Goal: Book appointment/travel/reservation

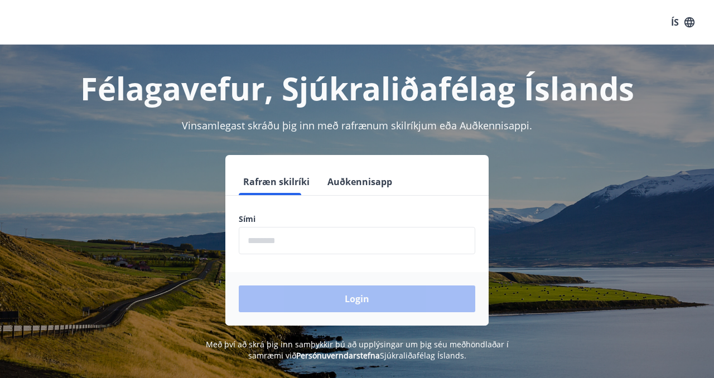
click at [312, 230] on input "phone" at bounding box center [357, 240] width 237 height 27
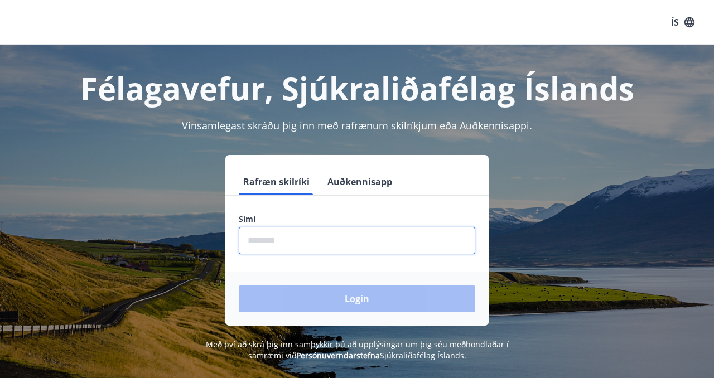
type input "********"
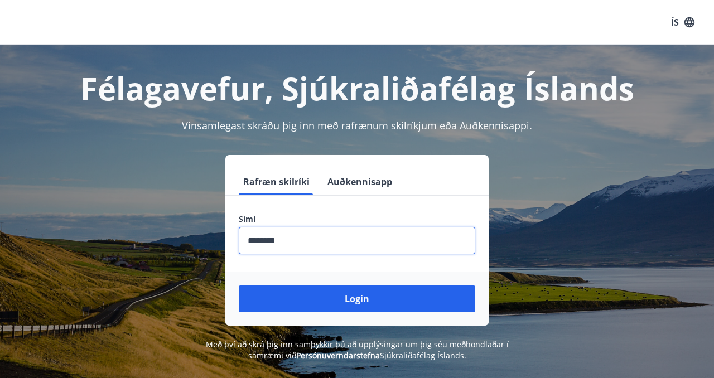
click at [338, 317] on div "Login" at bounding box center [356, 299] width 263 height 54
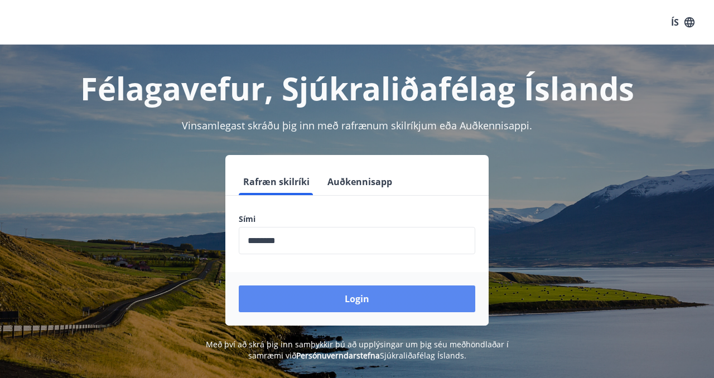
click at [337, 307] on button "Login" at bounding box center [357, 299] width 237 height 27
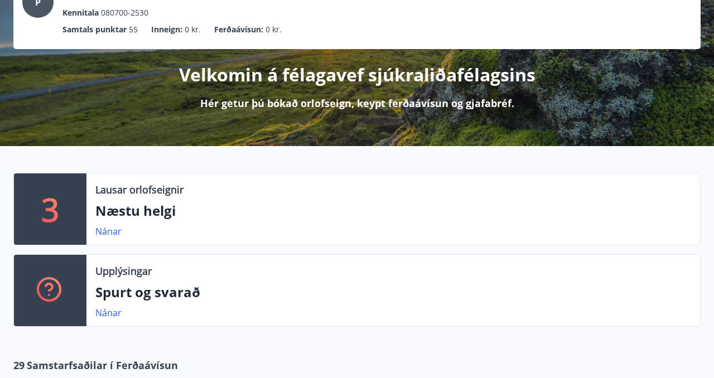
scroll to position [100, 0]
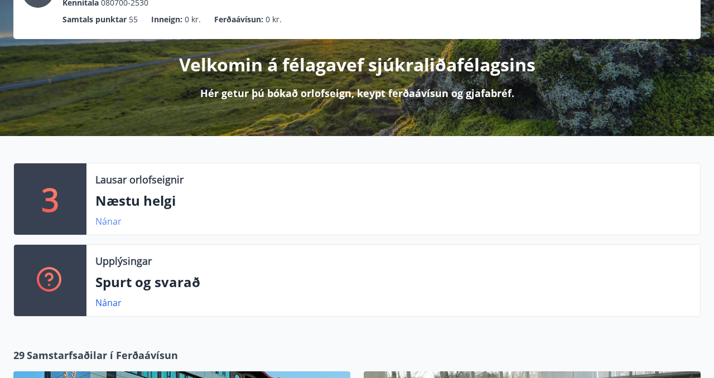
click at [115, 225] on link "Nánar" at bounding box center [108, 221] width 26 height 12
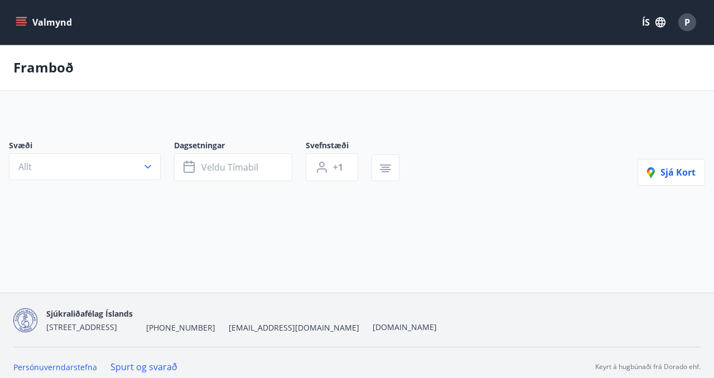
type input "*"
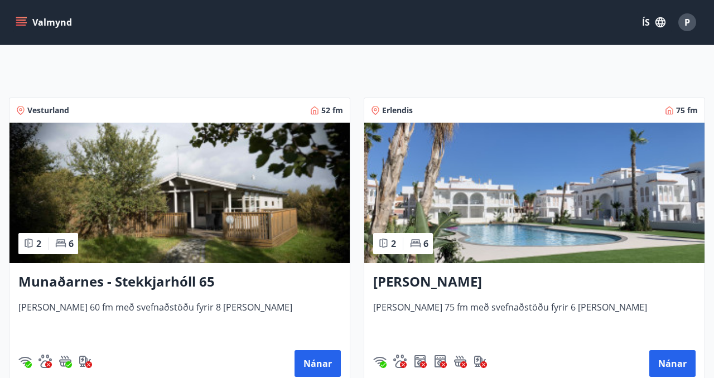
scroll to position [44, 0]
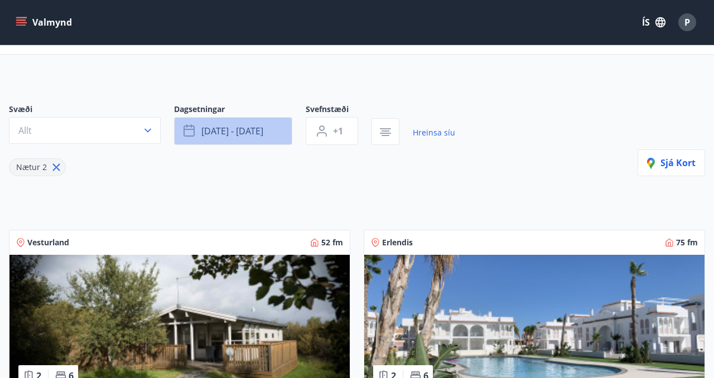
click at [245, 134] on span "[DATE] - [DATE]" at bounding box center [232, 131] width 62 height 12
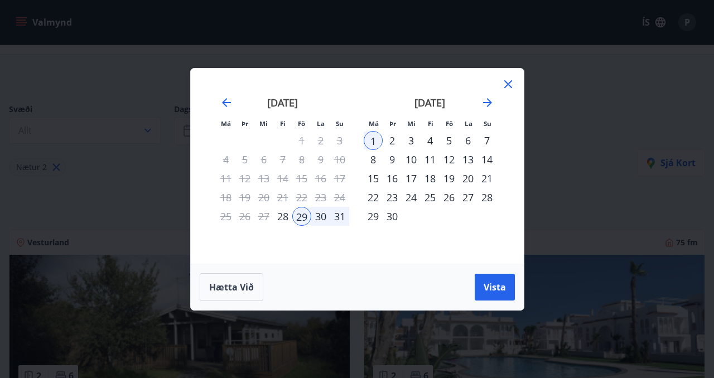
click at [451, 160] on div "12" at bounding box center [449, 159] width 19 height 19
click at [491, 163] on div "14" at bounding box center [486, 159] width 19 height 19
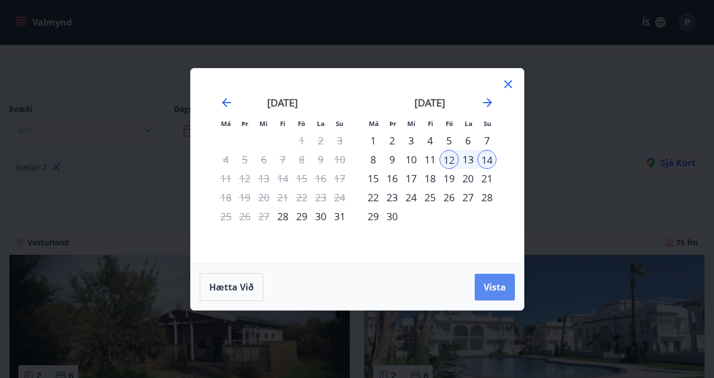
click at [504, 289] on span "Vista" at bounding box center [495, 287] width 22 height 12
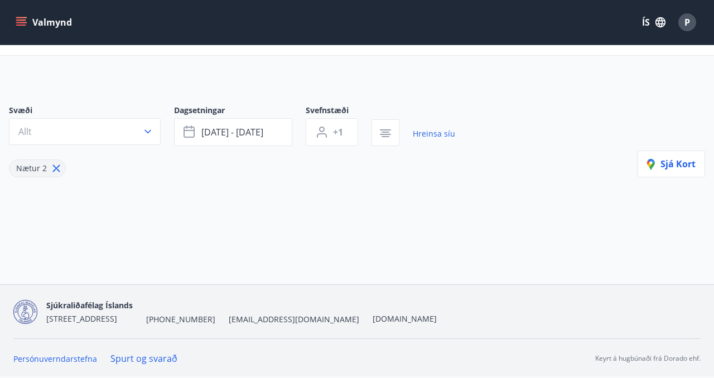
scroll to position [43, 0]
click at [353, 132] on button "+1" at bounding box center [332, 132] width 52 height 28
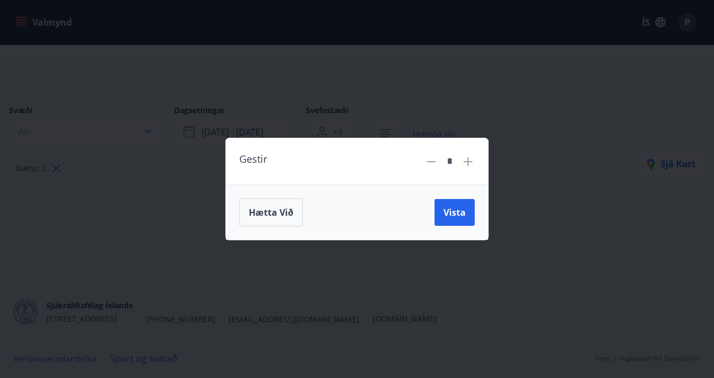
click at [465, 159] on icon at bounding box center [467, 161] width 13 height 13
type input "*"
click at [466, 216] on button "Vista" at bounding box center [455, 212] width 40 height 27
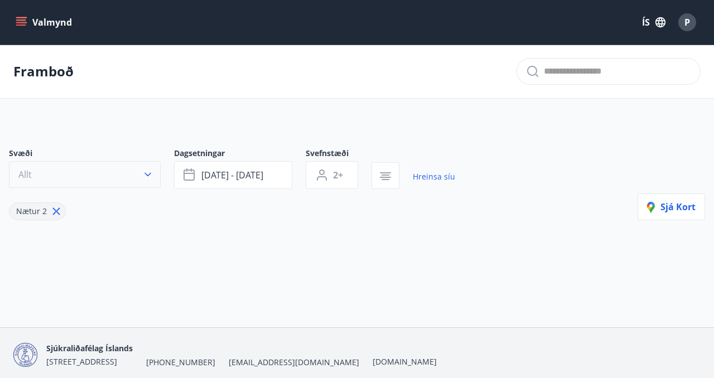
click at [121, 178] on button "Allt" at bounding box center [85, 174] width 152 height 27
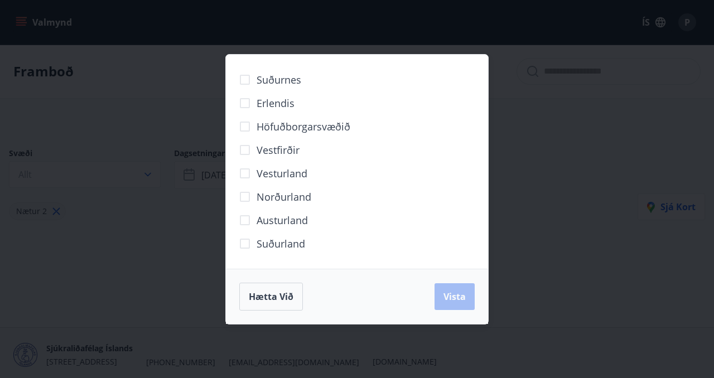
click at [453, 317] on div "Hætta við Vista" at bounding box center [357, 296] width 262 height 55
click at [305, 293] on div "Hætta við Vista" at bounding box center [356, 297] width 235 height 28
click at [284, 293] on span "Hætta við" at bounding box center [271, 297] width 45 height 12
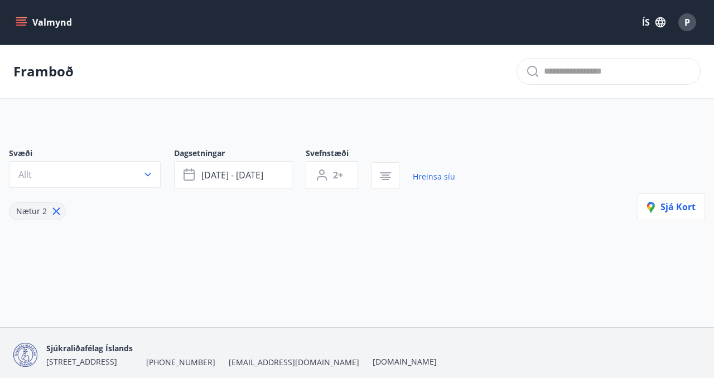
click at [445, 216] on div "Nætur 2" at bounding box center [232, 204] width 446 height 31
click at [268, 175] on button "[DATE] - [DATE]" at bounding box center [233, 175] width 118 height 28
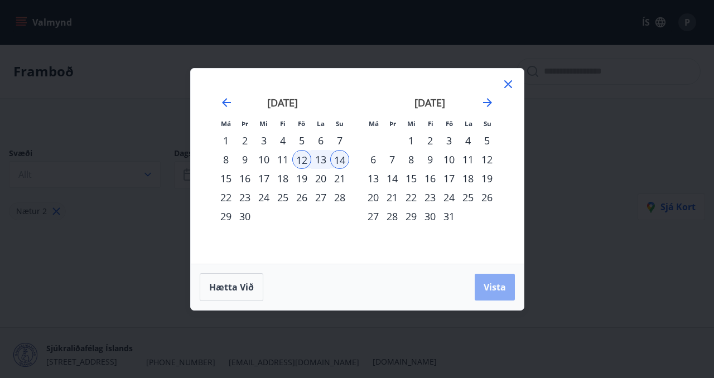
click at [501, 296] on button "Vista" at bounding box center [495, 287] width 40 height 27
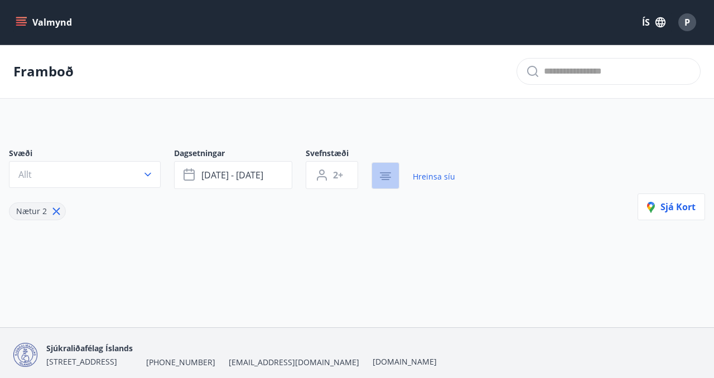
click at [395, 174] on button "button" at bounding box center [385, 175] width 28 height 27
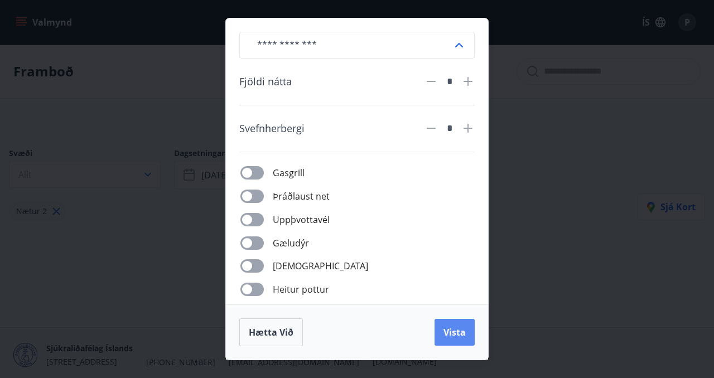
click at [453, 326] on button "Vista" at bounding box center [455, 332] width 40 height 27
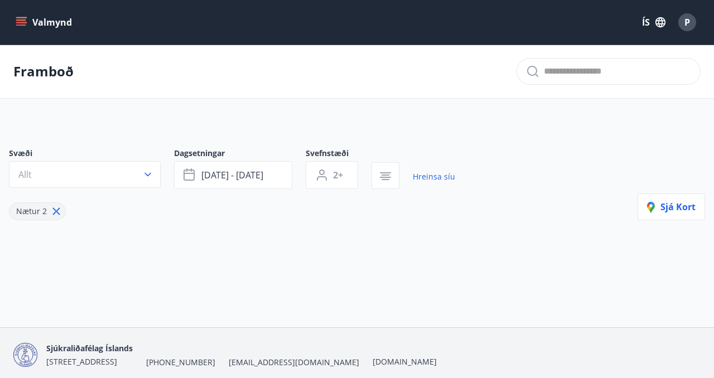
click at [55, 213] on icon at bounding box center [56, 211] width 12 height 12
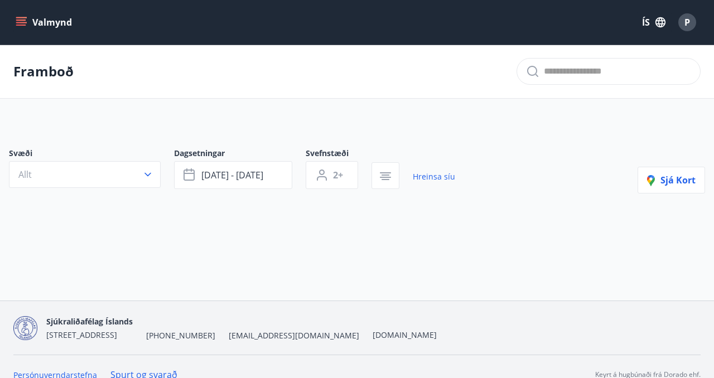
type input "*"
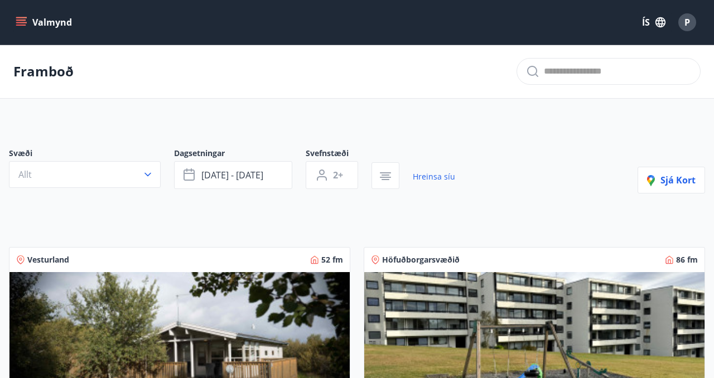
click at [23, 21] on icon "menu" at bounding box center [21, 22] width 11 height 11
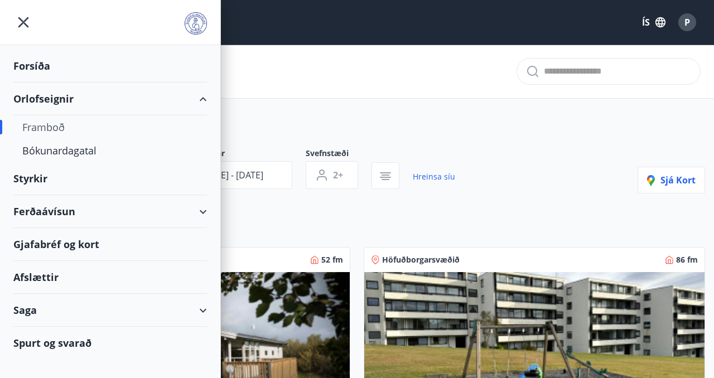
click at [59, 126] on div "Framboð" at bounding box center [110, 126] width 176 height 23
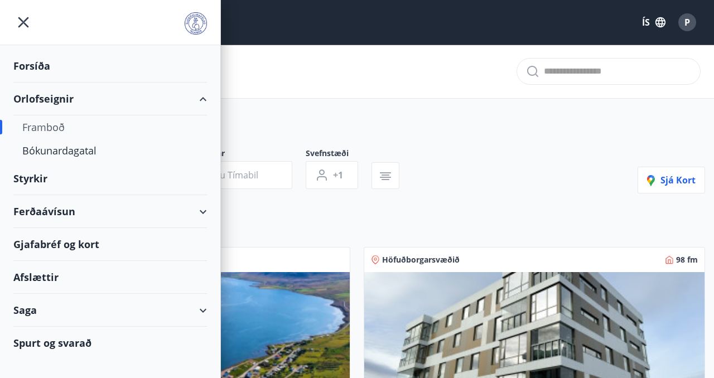
type input "*"
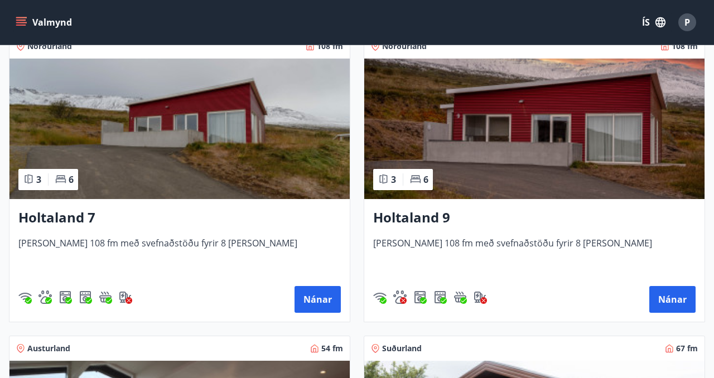
scroll to position [2029, 0]
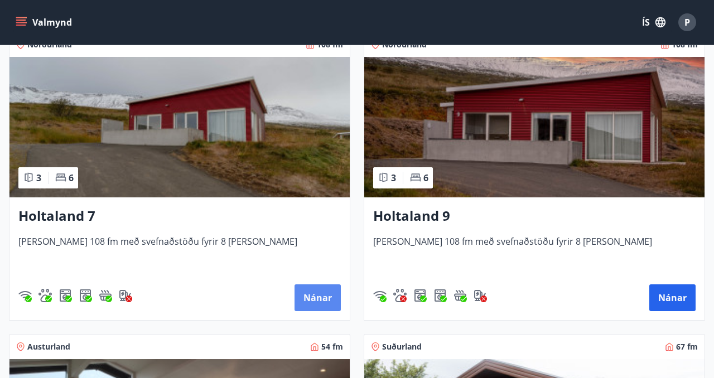
click at [326, 303] on button "Nánar" at bounding box center [318, 297] width 46 height 27
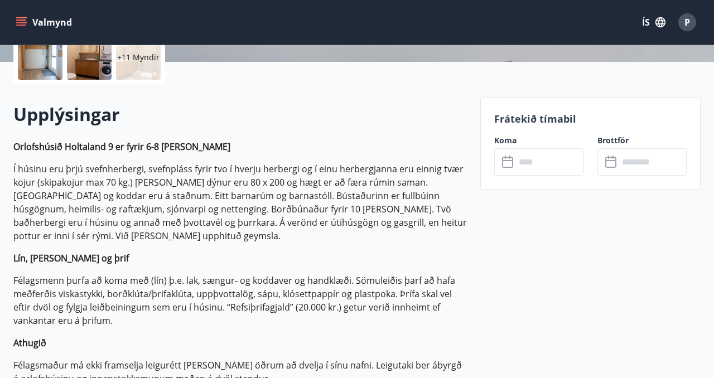
scroll to position [275, 0]
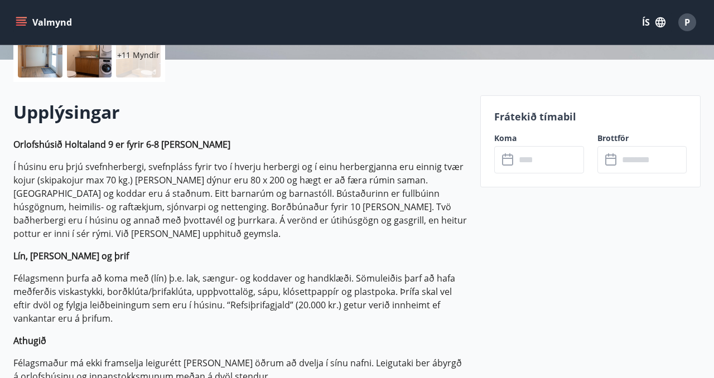
click at [527, 161] on input "text" at bounding box center [549, 159] width 68 height 27
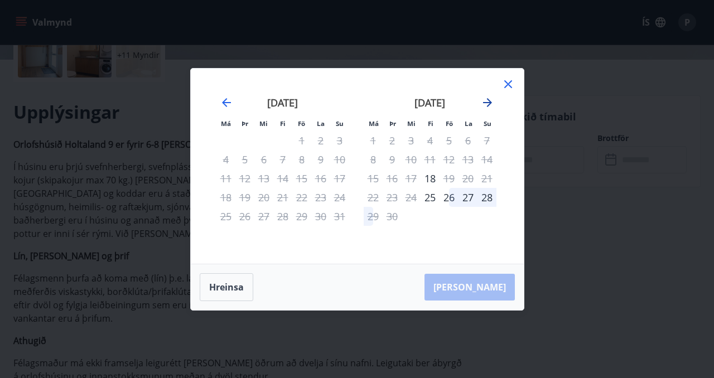
click at [490, 104] on icon "Move forward to switch to the next month." at bounding box center [487, 102] width 13 height 13
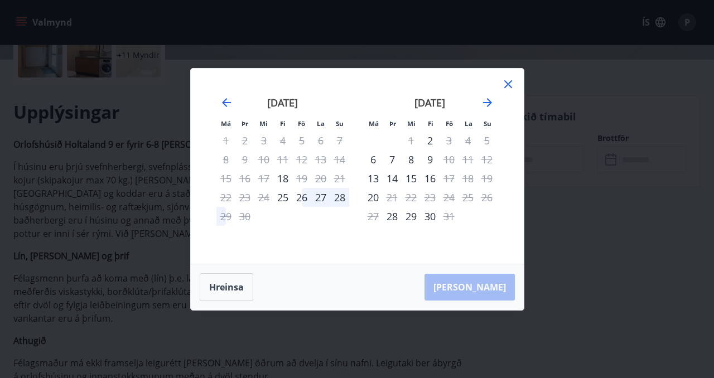
click at [514, 81] on icon at bounding box center [507, 84] width 13 height 13
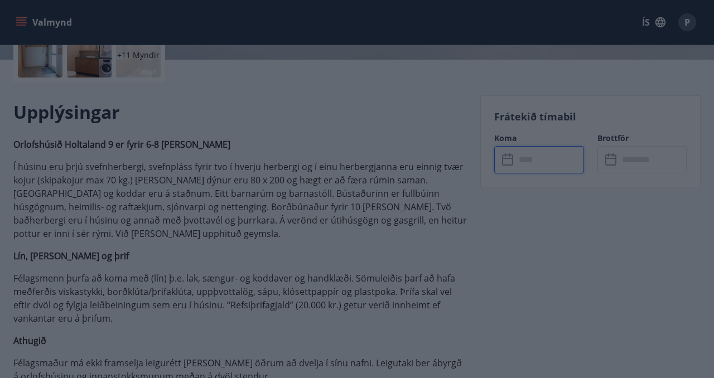
click at [509, 83] on icon at bounding box center [507, 84] width 13 height 13
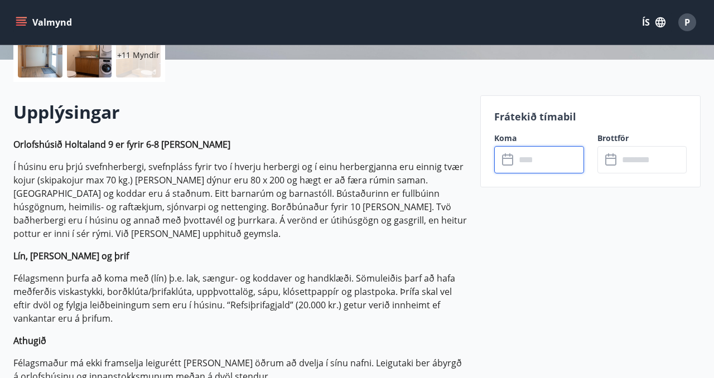
click at [534, 164] on input "text" at bounding box center [549, 159] width 68 height 27
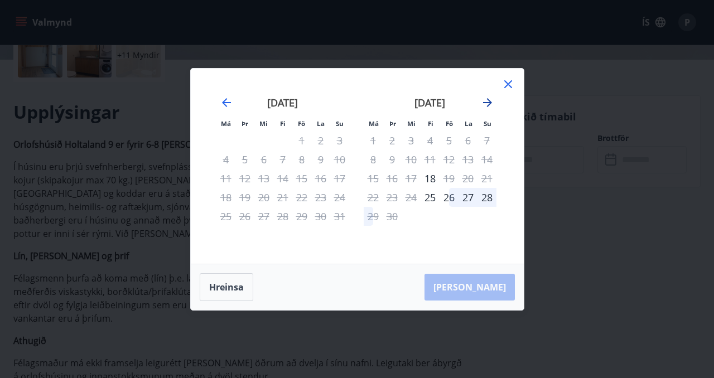
click at [490, 105] on icon "Move forward to switch to the next month." at bounding box center [487, 102] width 13 height 13
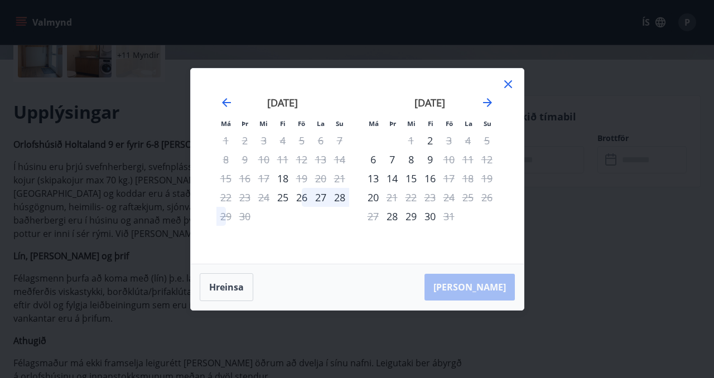
click at [304, 200] on div "26" at bounding box center [301, 197] width 19 height 19
click at [339, 197] on div "28" at bounding box center [339, 197] width 19 height 19
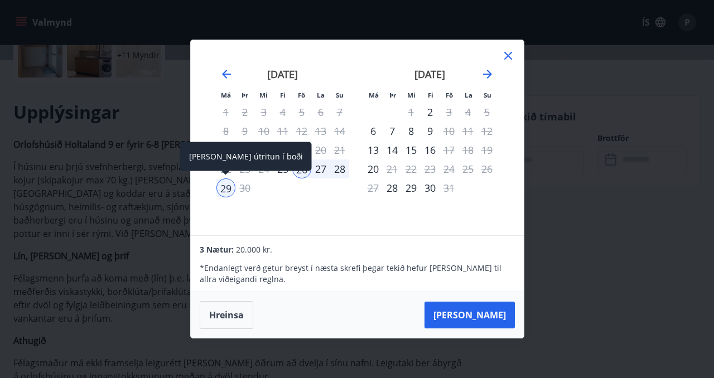
click at [223, 192] on div "29" at bounding box center [225, 187] width 19 height 19
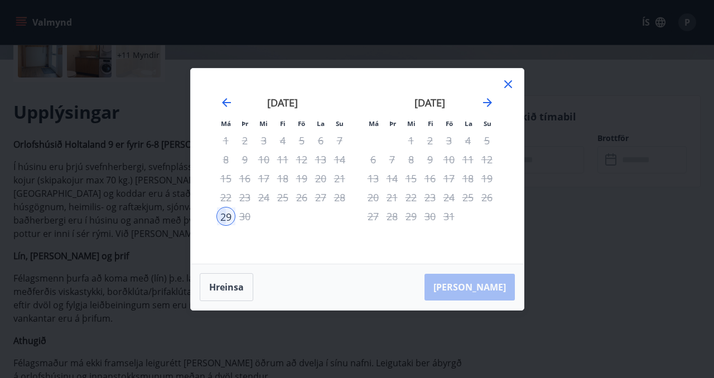
click at [331, 197] on div "28" at bounding box center [339, 197] width 19 height 19
click at [233, 288] on button "Hreinsa" at bounding box center [227, 287] width 54 height 28
click at [303, 199] on div "26" at bounding box center [301, 197] width 19 height 19
click at [345, 194] on div "28" at bounding box center [339, 197] width 19 height 19
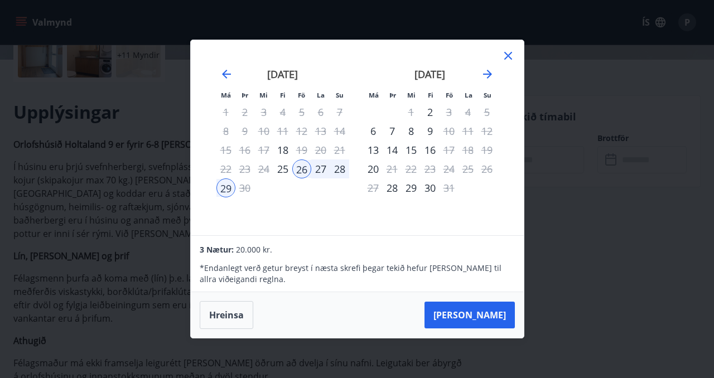
click at [509, 54] on icon at bounding box center [508, 56] width 8 height 8
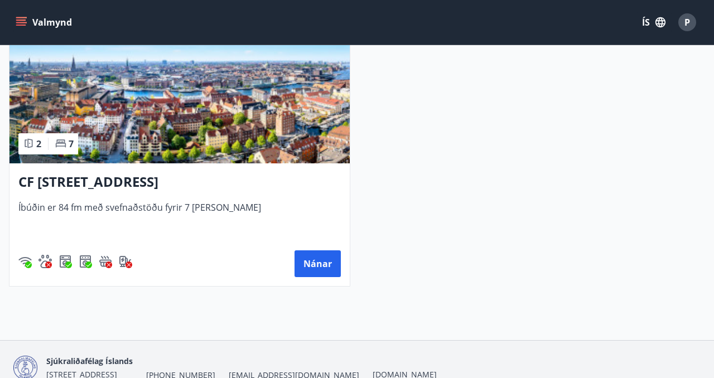
scroll to position [2972, 0]
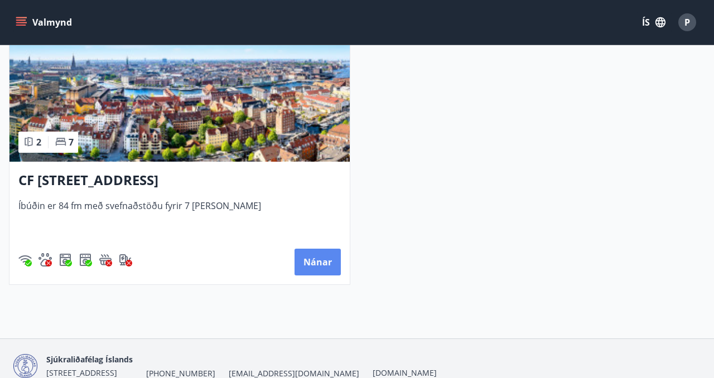
click at [315, 266] on button "Nánar" at bounding box center [318, 262] width 46 height 27
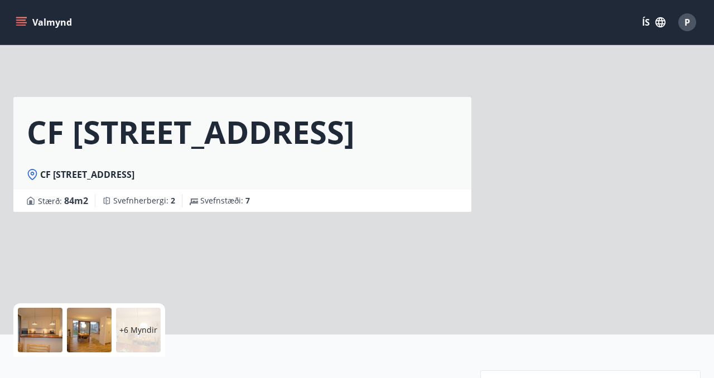
scroll to position [3, 0]
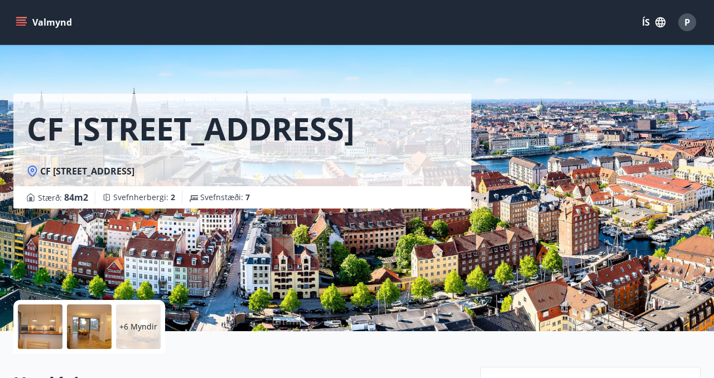
click at [46, 331] on div at bounding box center [40, 327] width 45 height 45
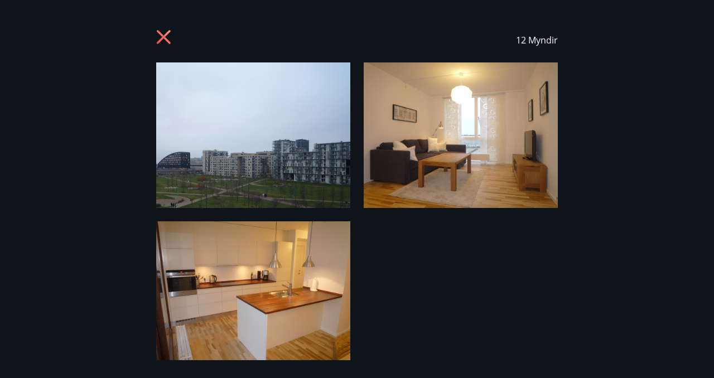
scroll to position [10, 0]
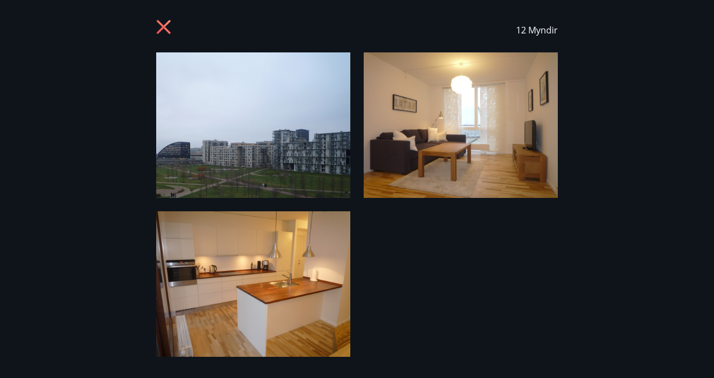
click at [162, 23] on icon at bounding box center [165, 29] width 18 height 18
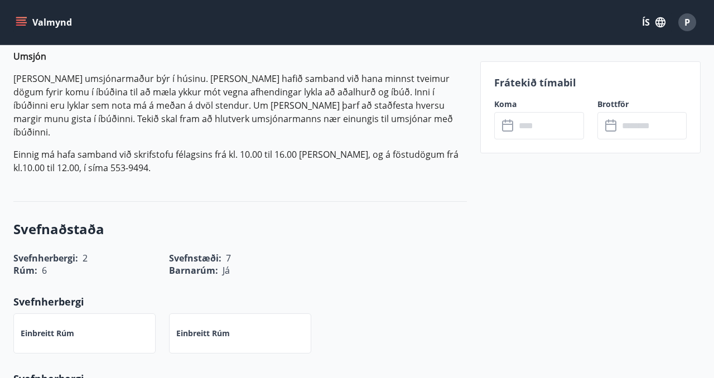
scroll to position [664, 0]
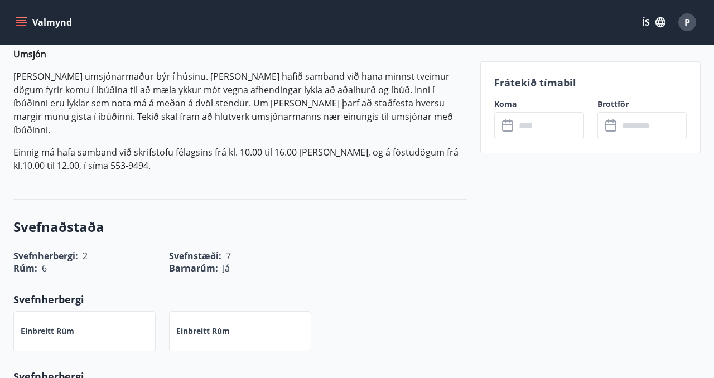
click at [539, 123] on input "text" at bounding box center [549, 125] width 68 height 27
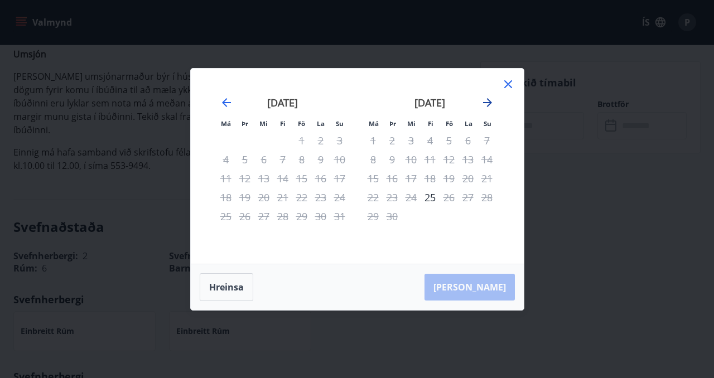
click at [491, 102] on icon "Move forward to switch to the next month." at bounding box center [487, 102] width 9 height 9
click at [489, 101] on icon "Move forward to switch to the next month." at bounding box center [487, 102] width 9 height 9
click at [488, 101] on icon "Move forward to switch to the next month." at bounding box center [487, 102] width 13 height 13
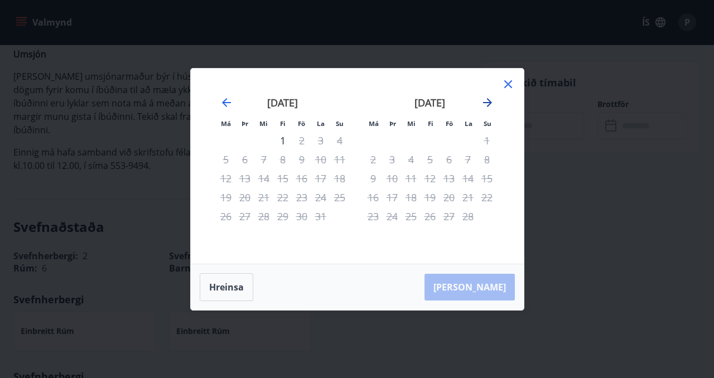
click at [488, 101] on icon "Move forward to switch to the next month." at bounding box center [487, 102] width 13 height 13
click at [226, 100] on icon "Move backward to switch to the previous month." at bounding box center [226, 102] width 13 height 13
click at [226, 101] on icon "Move backward to switch to the previous month." at bounding box center [226, 102] width 13 height 13
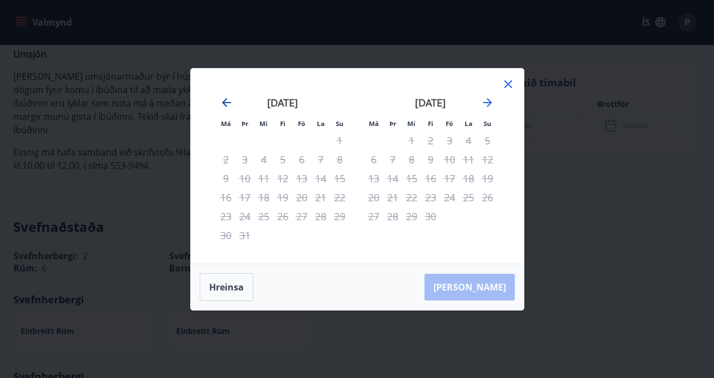
click at [226, 101] on icon "Move backward to switch to the previous month." at bounding box center [226, 102] width 13 height 13
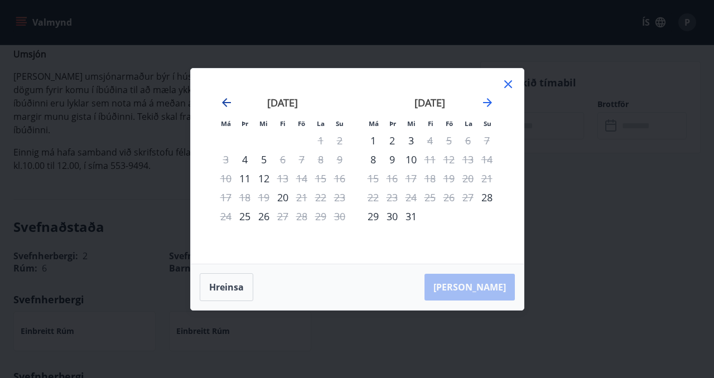
click at [226, 101] on icon "Move backward to switch to the previous month." at bounding box center [226, 102] width 13 height 13
click at [223, 98] on icon "Move backward to switch to the previous month." at bounding box center [226, 102] width 13 height 13
click at [513, 91] on div at bounding box center [507, 86] width 13 height 17
click at [515, 84] on div "Má Þr Mi Fi Fö La Su Má Þr Mi Fi Fö La Su [DATE] 1 2 3 4 5 6 7 8 9 10 11 12 13 …" at bounding box center [357, 166] width 333 height 195
click at [511, 84] on icon at bounding box center [507, 84] width 13 height 13
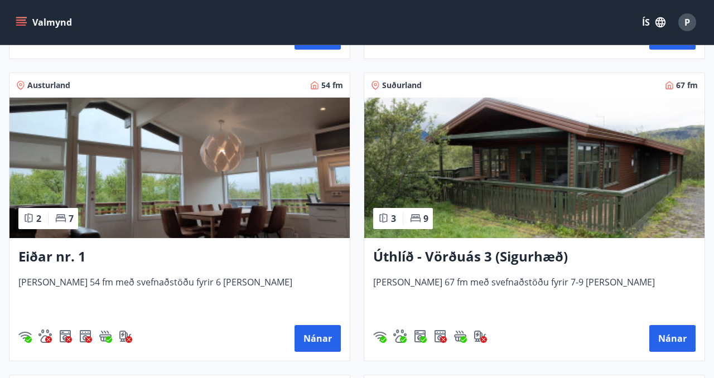
scroll to position [2269, 0]
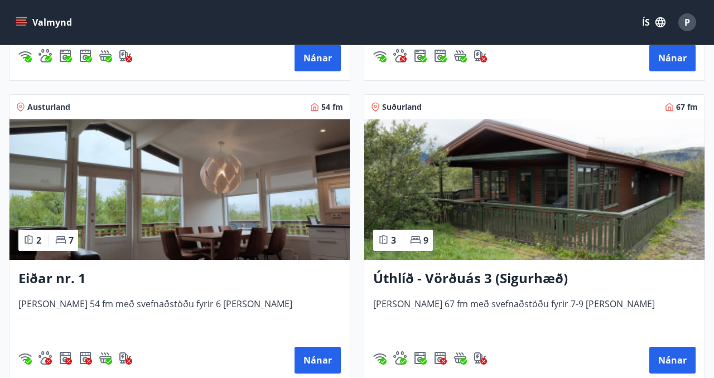
click at [593, 209] on img at bounding box center [534, 189] width 340 height 141
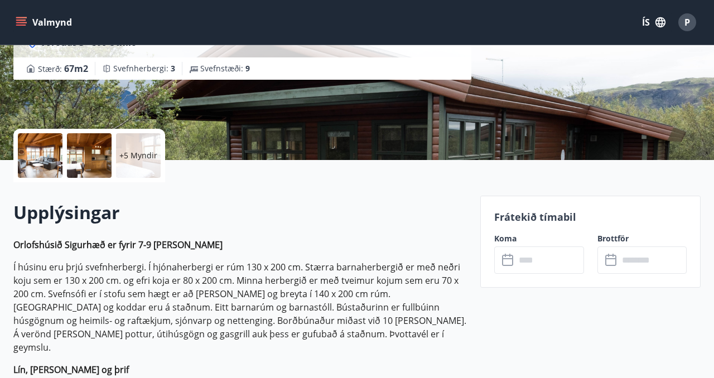
scroll to position [173, 0]
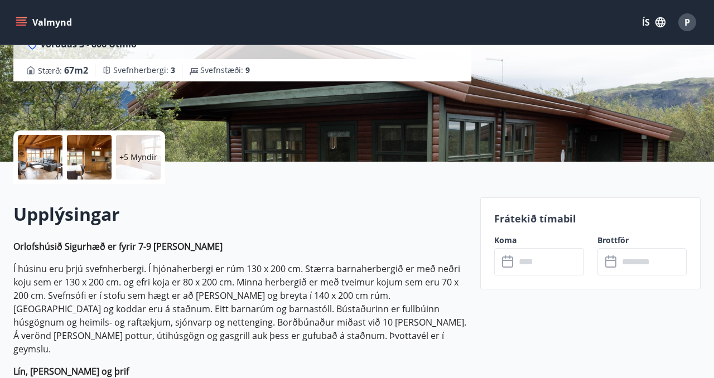
click at [57, 147] on div at bounding box center [40, 157] width 45 height 45
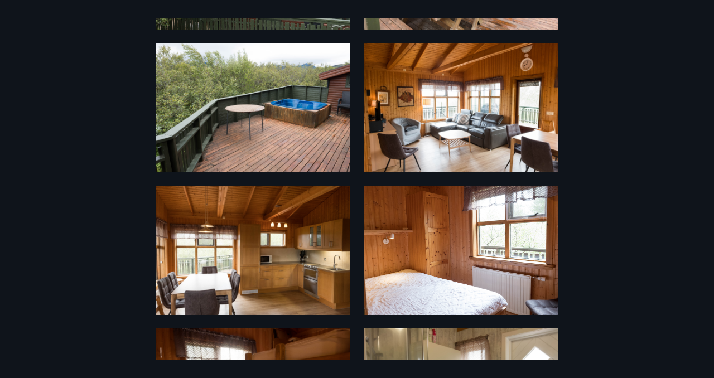
scroll to position [0, 0]
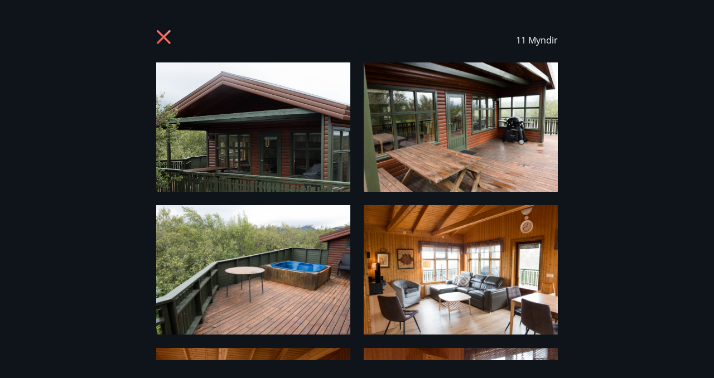
click at [172, 37] on icon at bounding box center [165, 39] width 18 height 18
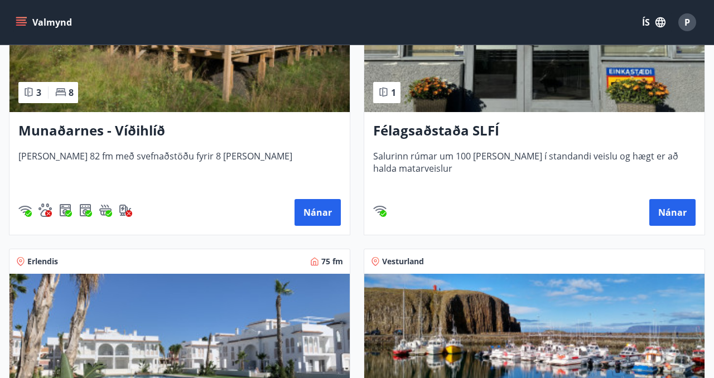
scroll to position [1162, 0]
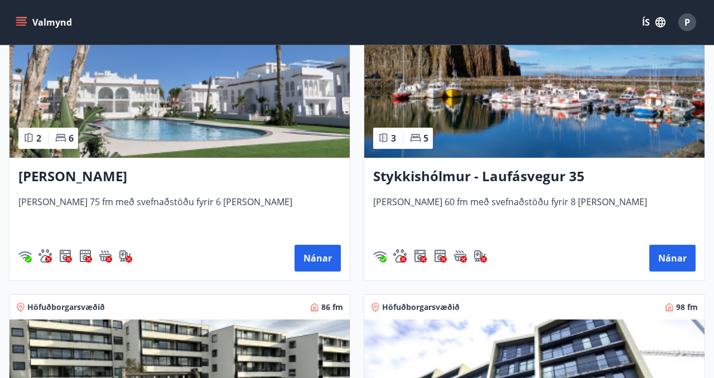
click at [188, 118] on img at bounding box center [179, 87] width 340 height 141
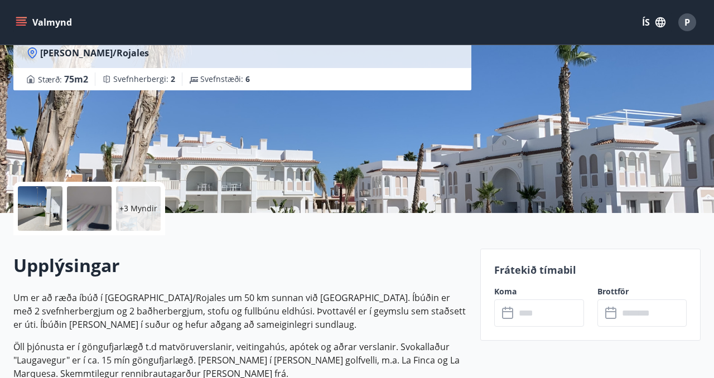
scroll to position [155, 0]
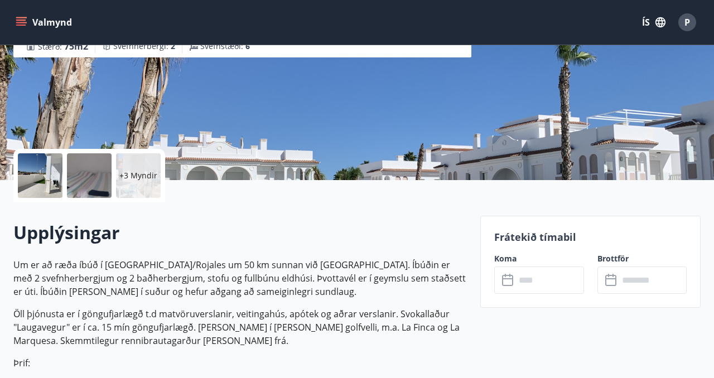
click at [72, 184] on div at bounding box center [89, 175] width 45 height 45
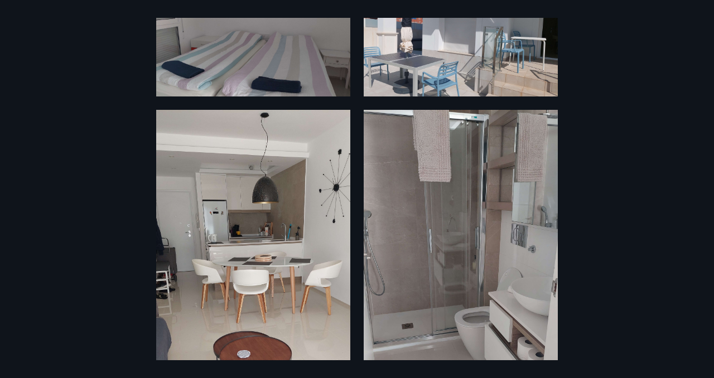
scroll to position [0, 0]
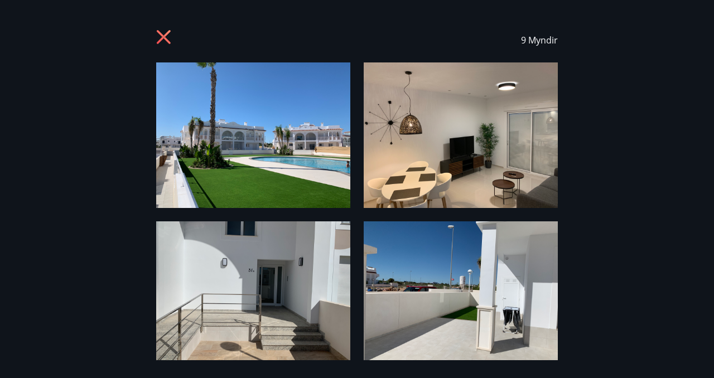
click at [167, 35] on icon at bounding box center [165, 39] width 18 height 18
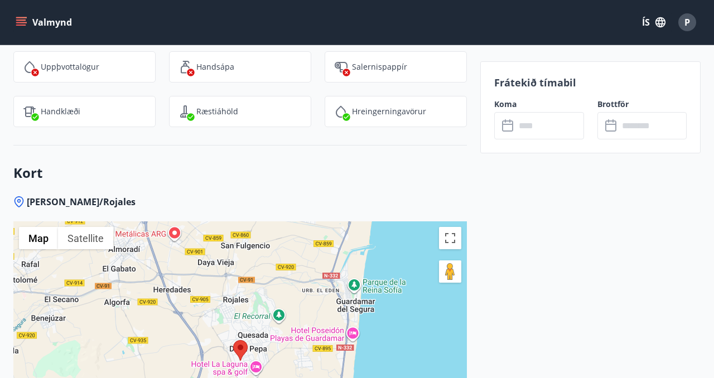
scroll to position [1738, 0]
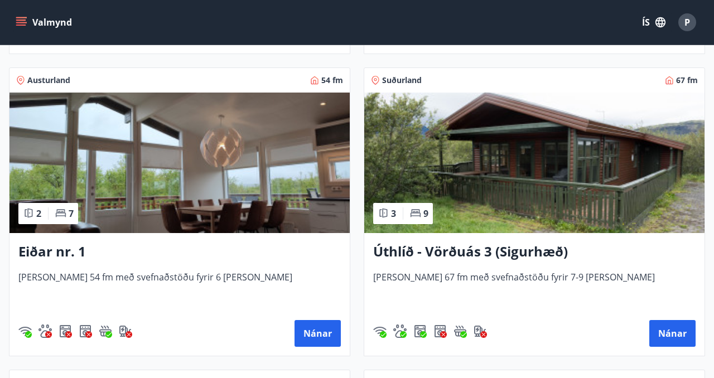
scroll to position [2295, 0]
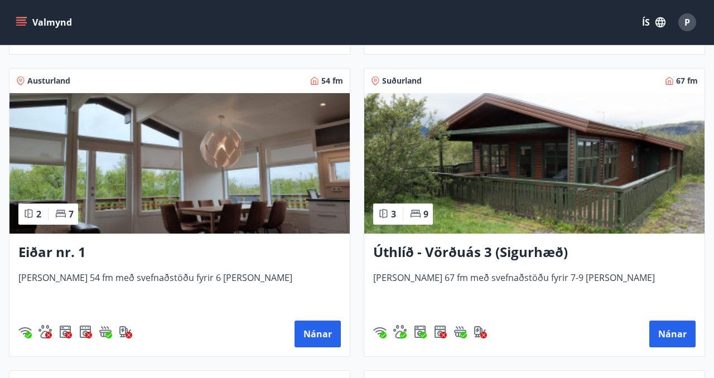
click at [487, 255] on h3 "Úthlíð - Vörðuás 3 (Sigurhæð)" at bounding box center [534, 253] width 322 height 20
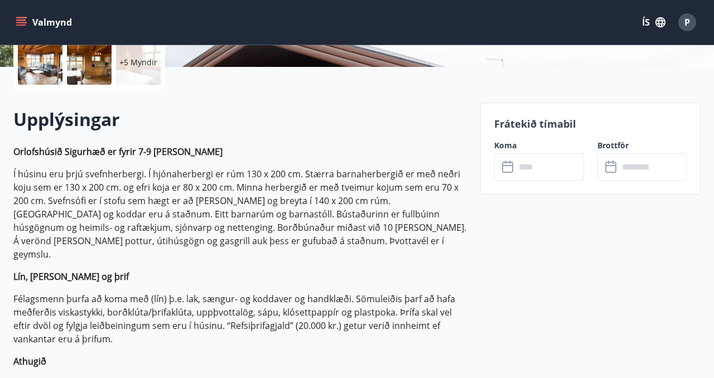
scroll to position [273, 0]
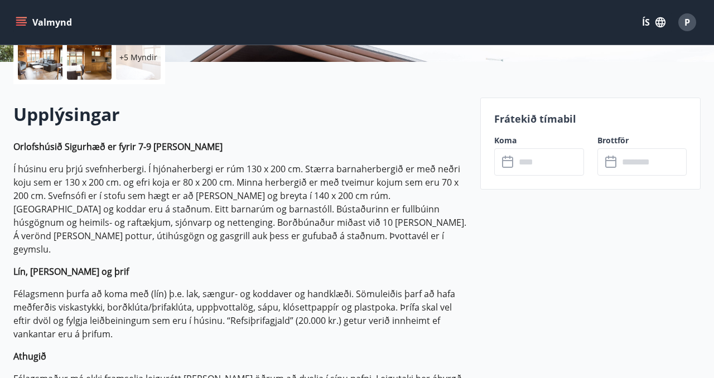
click at [552, 170] on input "text" at bounding box center [549, 161] width 68 height 27
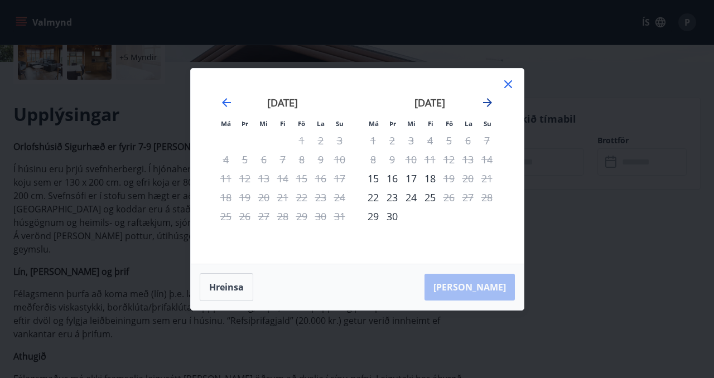
click at [493, 99] on icon "Move forward to switch to the next month." at bounding box center [487, 102] width 13 height 13
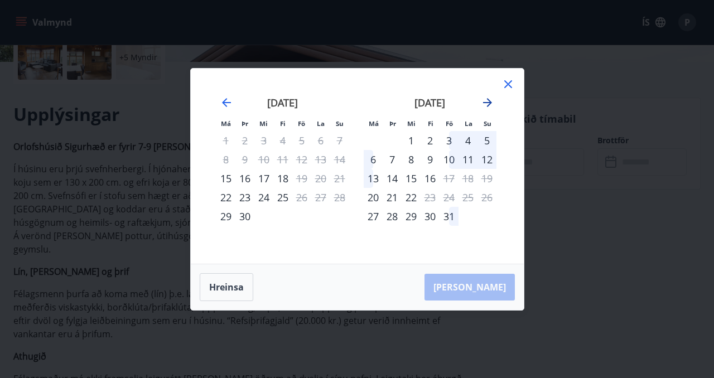
click at [485, 102] on icon "Move forward to switch to the next month." at bounding box center [487, 102] width 13 height 13
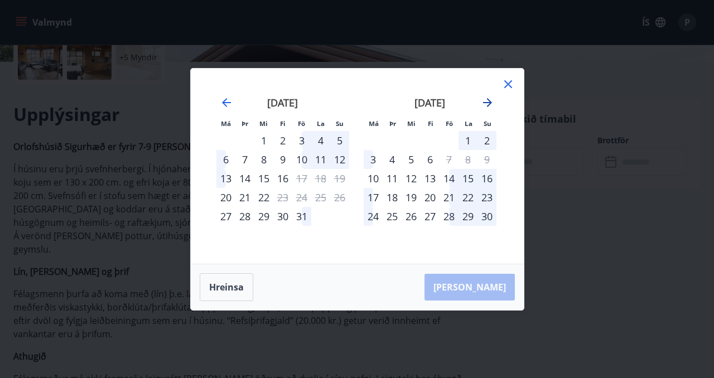
click at [490, 107] on icon "Move forward to switch to the next month." at bounding box center [487, 102] width 13 height 13
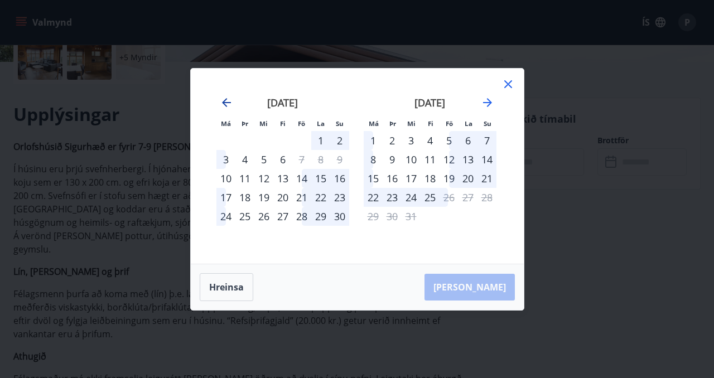
click at [226, 102] on icon "Move backward to switch to the previous month." at bounding box center [226, 102] width 13 height 13
